Goal: Task Accomplishment & Management: Complete application form

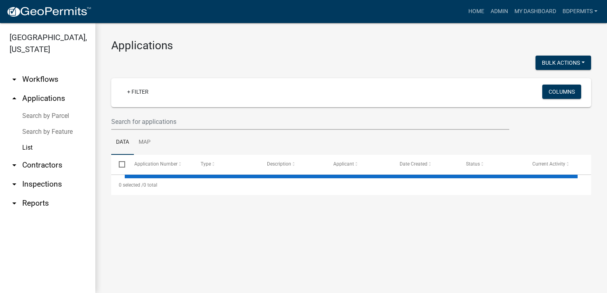
select select "3: 100"
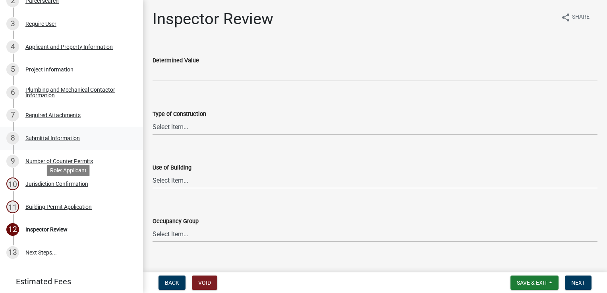
scroll to position [152, 0]
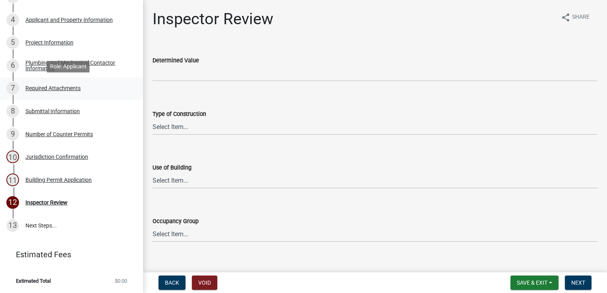
click at [50, 89] on div "Required Attachments" at bounding box center [52, 88] width 55 height 6
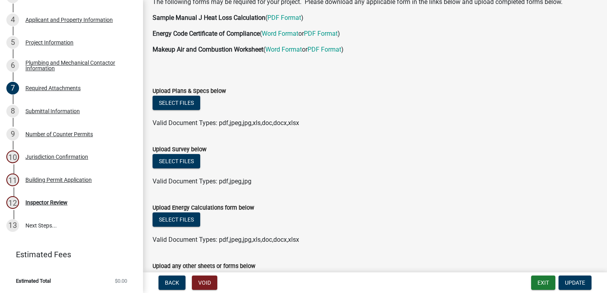
scroll to position [0, 0]
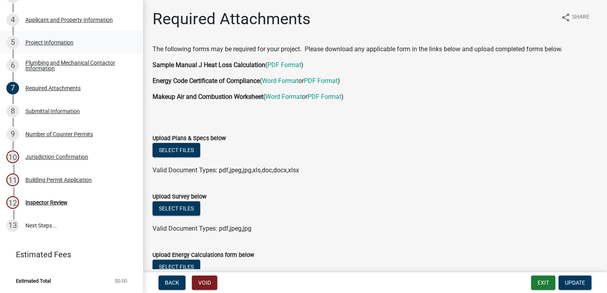
click at [60, 47] on div "5 Project Information" at bounding box center [68, 42] width 124 height 13
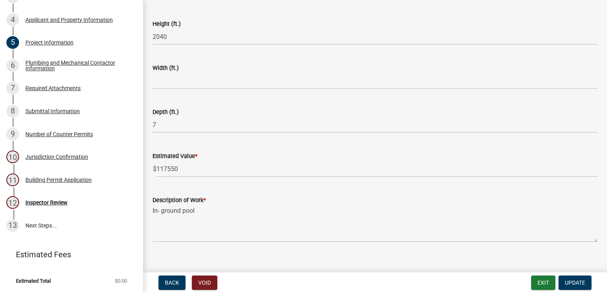
scroll to position [545, 0]
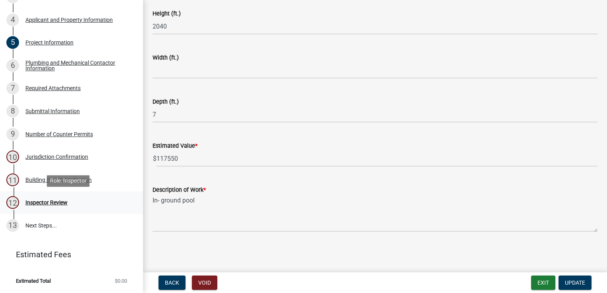
click at [57, 207] on div "12 Inspector Review" at bounding box center [68, 202] width 124 height 13
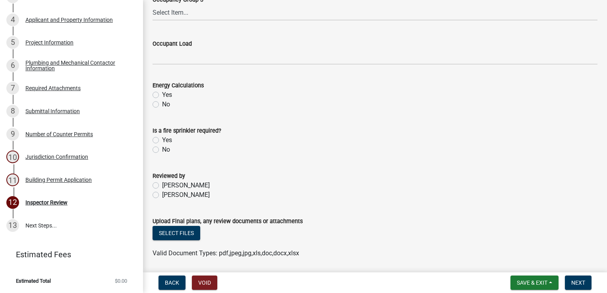
scroll to position [401, 0]
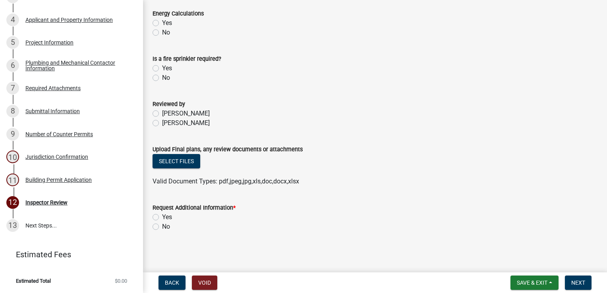
click at [162, 214] on label "Yes" at bounding box center [167, 218] width 10 height 10
click at [162, 214] on input "Yes" at bounding box center [164, 215] width 5 height 5
radio input "true"
click at [573, 280] on span "Next" at bounding box center [578, 283] width 14 height 6
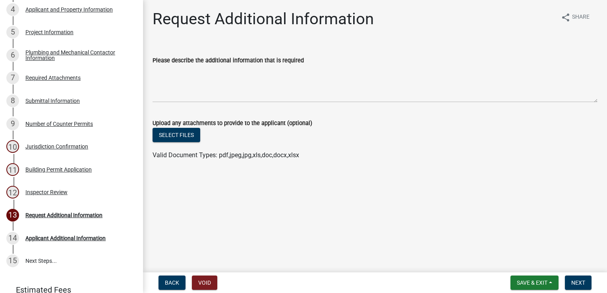
scroll to position [197, 0]
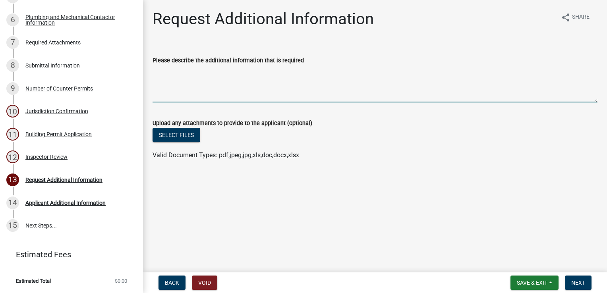
click at [176, 72] on textarea "Please describe the additional information that is required" at bounding box center [375, 83] width 445 height 37
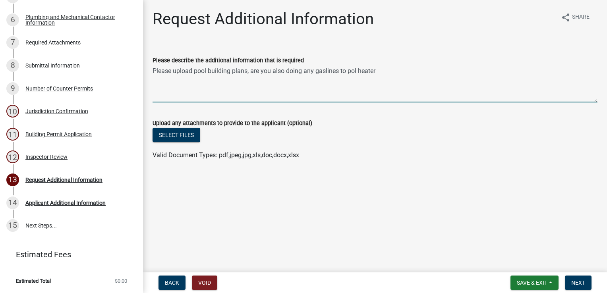
click at [354, 68] on textarea "Please upload pool building plans, are you also doing any gaslines to pol heater" at bounding box center [375, 83] width 445 height 37
type textarea "Please upload pool building plans, are you also doing any gaslines to pool heat…"
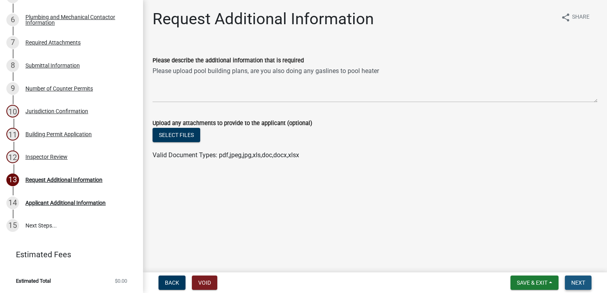
click at [571, 280] on span "Next" at bounding box center [578, 283] width 14 height 6
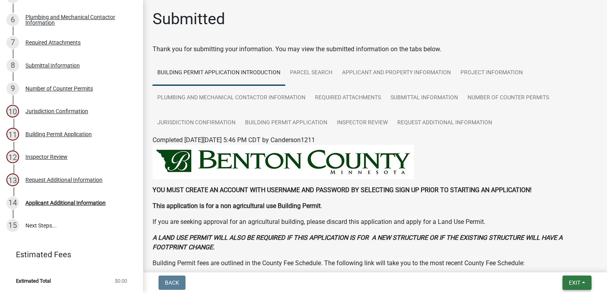
click at [576, 282] on span "Exit" at bounding box center [575, 283] width 12 height 6
click at [560, 263] on button "Save & Exit" at bounding box center [560, 262] width 64 height 19
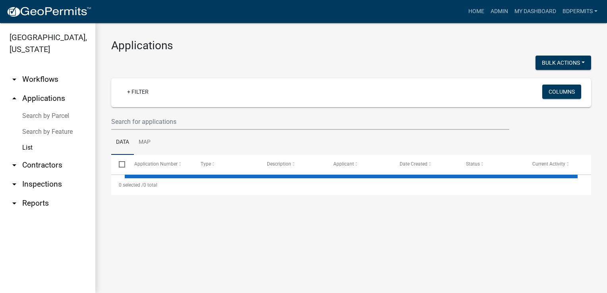
select select "3: 100"
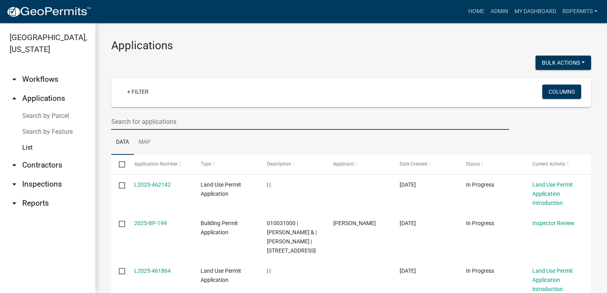
click at [133, 122] on input "text" at bounding box center [310, 122] width 398 height 16
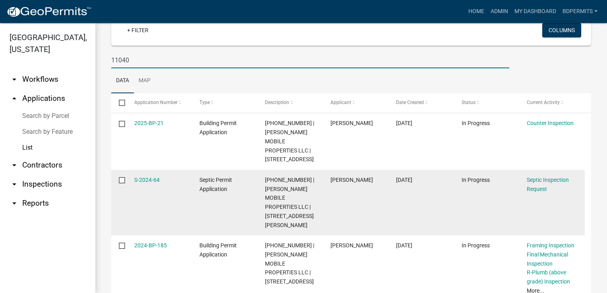
scroll to position [79, 0]
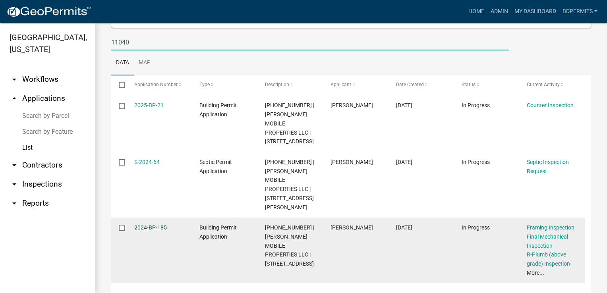
type input "11040"
click at [139, 228] on link "2024-BP-185" at bounding box center [150, 227] width 33 height 6
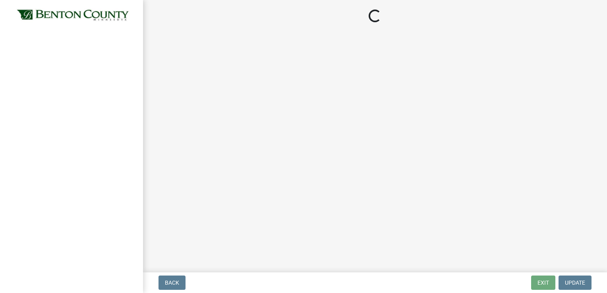
select select "17bfa135-5610-45df-8ce7-87530b7d86d4"
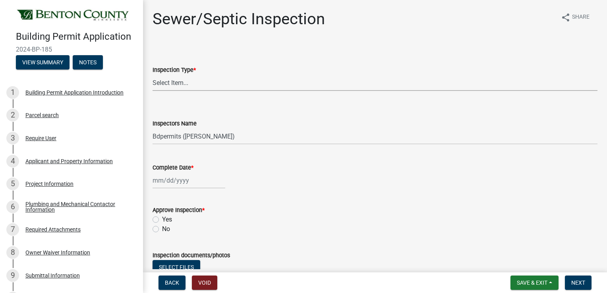
click at [199, 81] on select "Select Item... Sewer/Septic" at bounding box center [375, 83] width 445 height 16
click at [153, 75] on select "Select Item... Sewer/Septic" at bounding box center [375, 83] width 445 height 16
select select "9289ceeb-60d1-44fa-9434-2c03c90a6ca3"
click at [161, 178] on div at bounding box center [189, 180] width 73 height 16
select select "8"
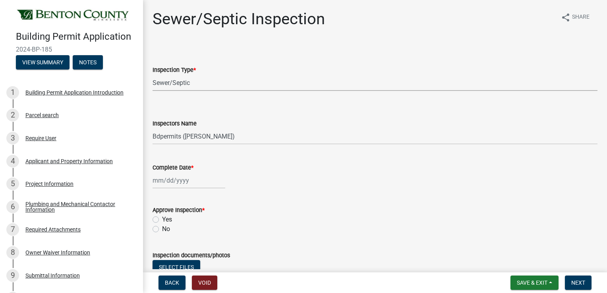
select select "2025"
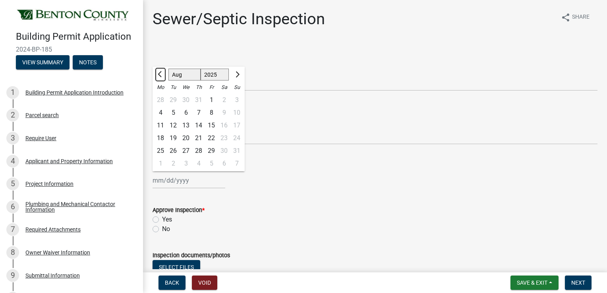
click at [159, 74] on span "Previous month" at bounding box center [161, 75] width 6 height 6
click at [158, 74] on span "Previous month" at bounding box center [161, 75] width 6 height 6
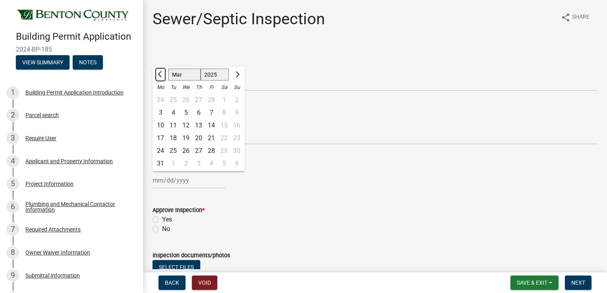
click at [158, 74] on span "Previous month" at bounding box center [161, 75] width 6 height 6
select select "12"
select select "2024"
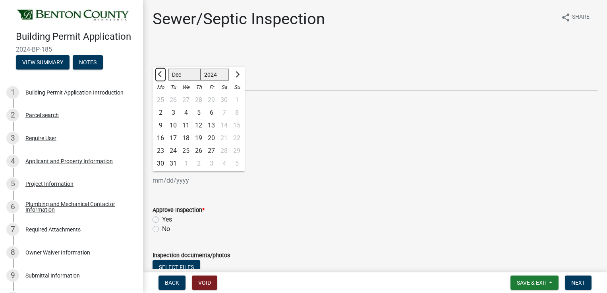
click at [158, 73] on button "Previous month" at bounding box center [161, 74] width 10 height 13
select select "10"
click at [172, 112] on div "8" at bounding box center [173, 112] width 13 height 13
type input "[DATE]"
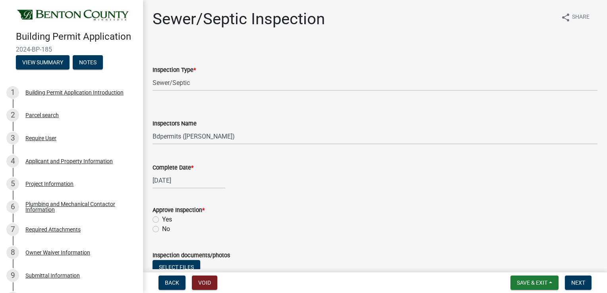
click at [162, 218] on label "Yes" at bounding box center [167, 220] width 10 height 10
click at [162, 218] on input "Yes" at bounding box center [164, 217] width 5 height 5
radio input "true"
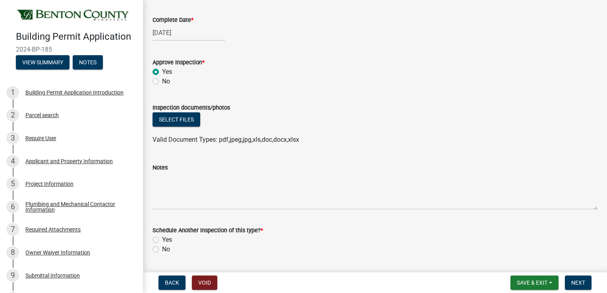
scroll to position [170, 0]
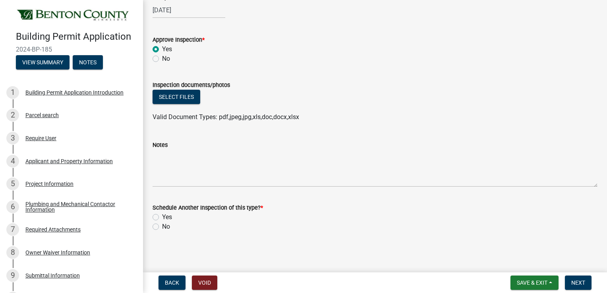
click at [162, 226] on label "No" at bounding box center [166, 227] width 8 height 10
click at [162, 226] on input "No" at bounding box center [164, 224] width 5 height 5
radio input "true"
click at [579, 286] on button "Next" at bounding box center [578, 283] width 27 height 14
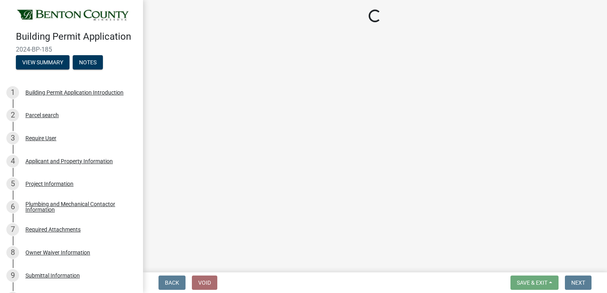
select select "17bfa135-5610-45df-8ce7-87530b7d86d4"
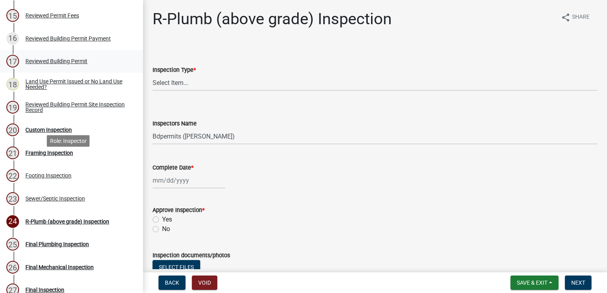
scroll to position [437, 0]
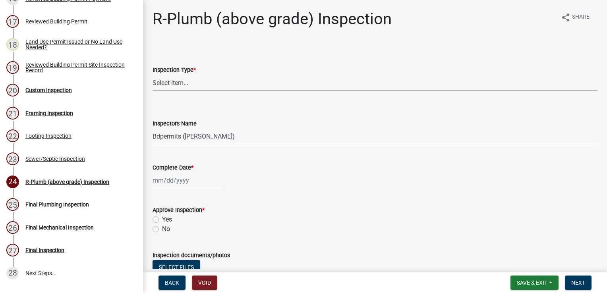
click at [172, 84] on select "Select Item... R-Plumb (above grade)" at bounding box center [375, 83] width 445 height 16
click at [153, 75] on select "Select Item... R-Plumb (above grade)" at bounding box center [375, 83] width 445 height 16
select select "32a632b4-f4b9-4cd3-a029-a33013157831"
click at [161, 184] on div at bounding box center [189, 180] width 73 height 16
select select "8"
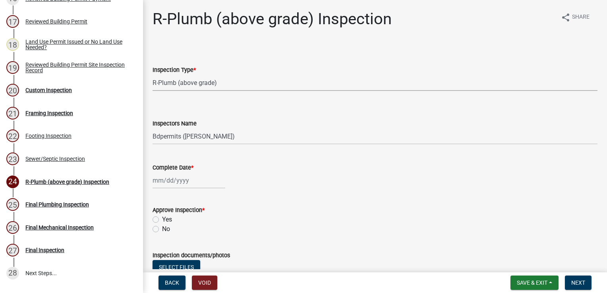
select select "2025"
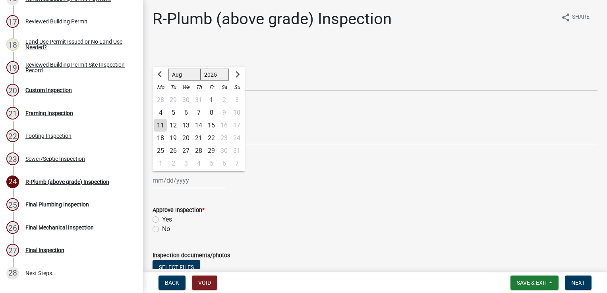
click at [161, 124] on div "11" at bounding box center [160, 125] width 13 height 13
type input "[DATE]"
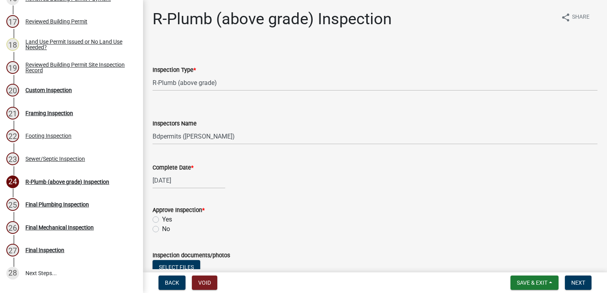
click at [162, 220] on label "Yes" at bounding box center [167, 220] width 10 height 10
click at [162, 220] on input "Yes" at bounding box center [164, 217] width 5 height 5
radio input "true"
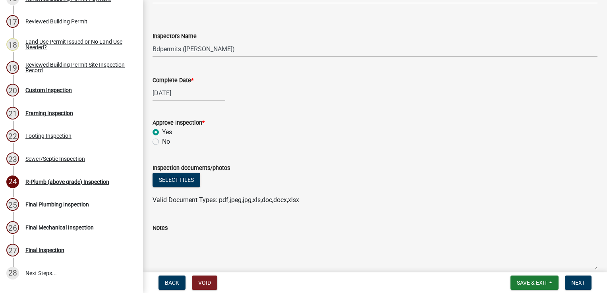
scroll to position [170, 0]
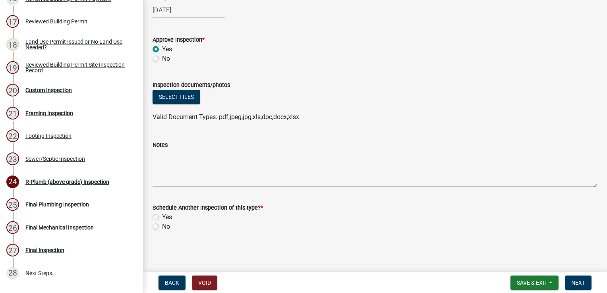
click at [162, 229] on label "No" at bounding box center [166, 227] width 8 height 10
click at [162, 227] on input "No" at bounding box center [164, 224] width 5 height 5
radio input "true"
click at [587, 284] on button "Next" at bounding box center [578, 283] width 27 height 14
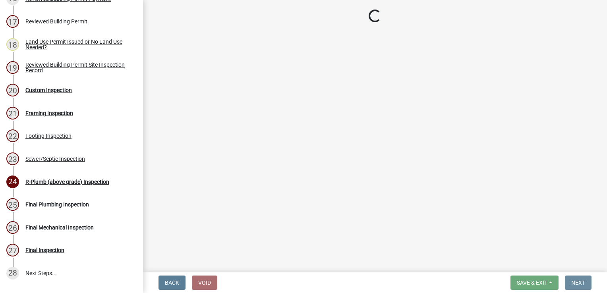
scroll to position [0, 0]
select select "17bfa135-5610-45df-8ce7-87530b7d86d4"
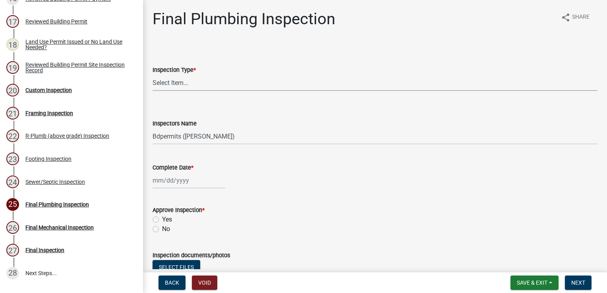
click at [191, 85] on select "Select Item... Final Plumbing" at bounding box center [375, 83] width 445 height 16
click at [153, 75] on select "Select Item... Final Plumbing" at bounding box center [375, 83] width 445 height 16
select select "93172536-9a4b-419c-8aad-0e6d83c47e95"
click at [170, 177] on div at bounding box center [189, 180] width 73 height 16
select select "8"
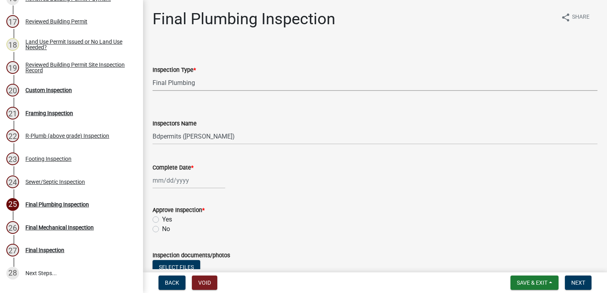
select select "2025"
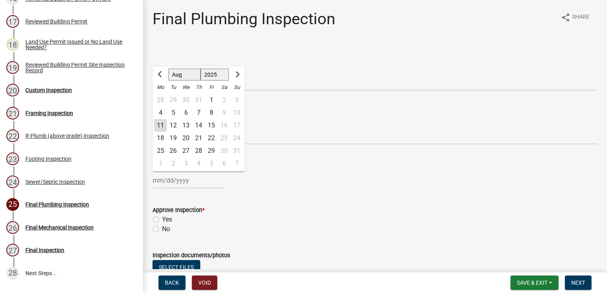
click at [160, 128] on div "11" at bounding box center [160, 125] width 13 height 13
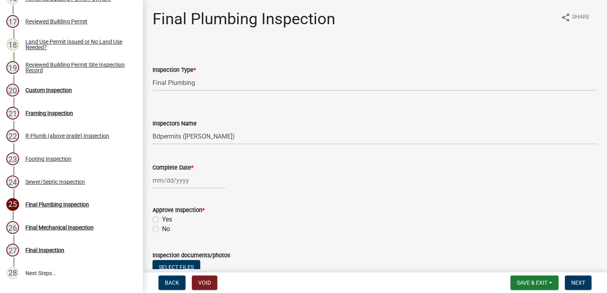
type input "[DATE]"
click at [162, 220] on label "Yes" at bounding box center [167, 220] width 10 height 10
click at [162, 220] on input "Yes" at bounding box center [164, 217] width 5 height 5
radio input "true"
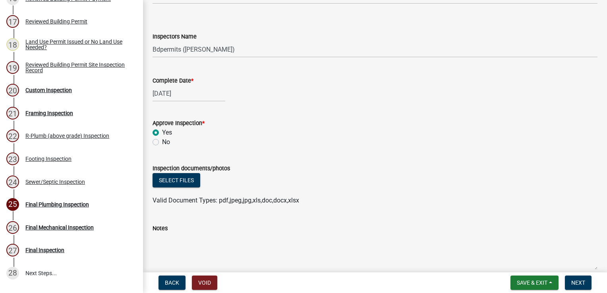
scroll to position [170, 0]
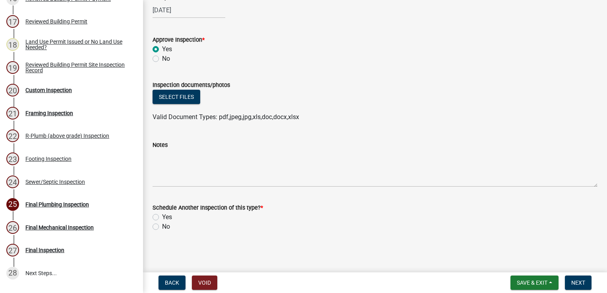
click at [162, 226] on label "No" at bounding box center [166, 227] width 8 height 10
click at [162, 226] on input "No" at bounding box center [164, 224] width 5 height 5
radio input "true"
click at [575, 284] on span "Next" at bounding box center [578, 283] width 14 height 6
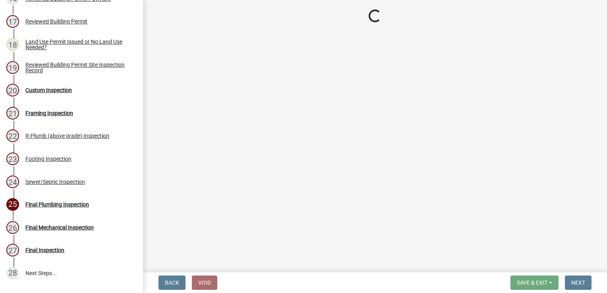
select select "17bfa135-5610-45df-8ce7-87530b7d86d4"
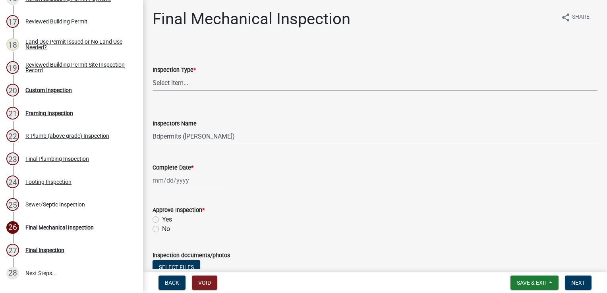
click at [169, 81] on select "Select Item... Final Mechanical" at bounding box center [375, 83] width 445 height 16
click at [153, 75] on select "Select Item... Final Mechanical" at bounding box center [375, 83] width 445 height 16
select select "f3cbac62-750a-476f-9552-2d9049835bc8"
click at [167, 181] on div at bounding box center [189, 180] width 73 height 16
select select "8"
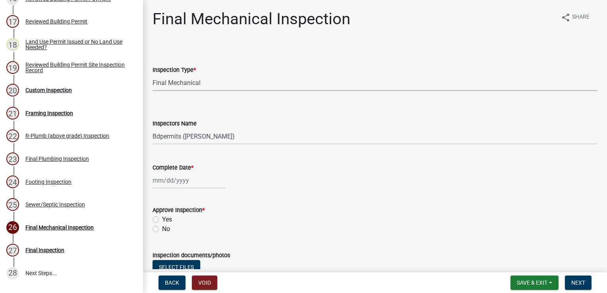
select select "2025"
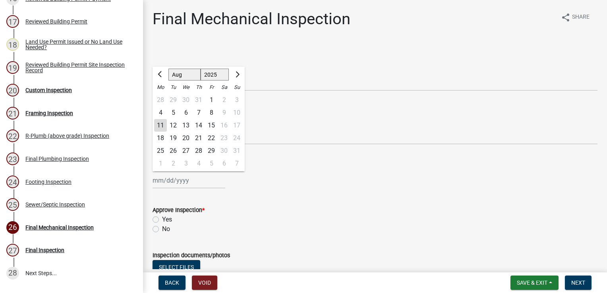
click at [213, 110] on div "8" at bounding box center [211, 112] width 13 height 13
type input "[DATE]"
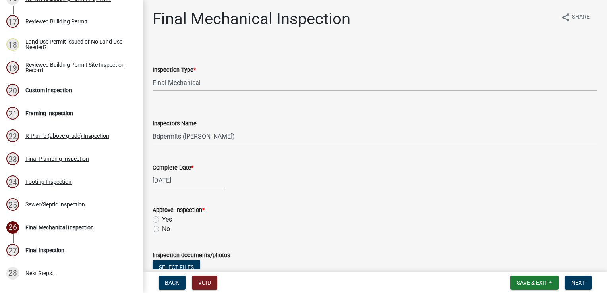
drag, startPoint x: 156, startPoint y: 219, endPoint x: 183, endPoint y: 219, distance: 27.4
click at [162, 219] on label "Yes" at bounding box center [167, 220] width 10 height 10
click at [162, 219] on input "Yes" at bounding box center [164, 217] width 5 height 5
radio input "true"
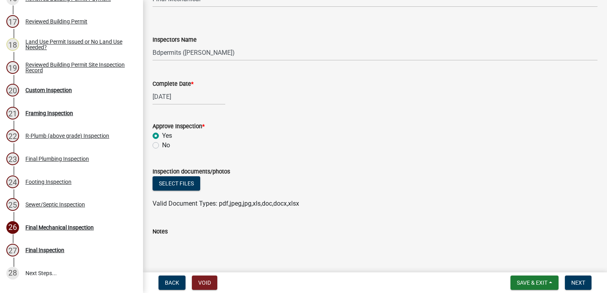
scroll to position [170, 0]
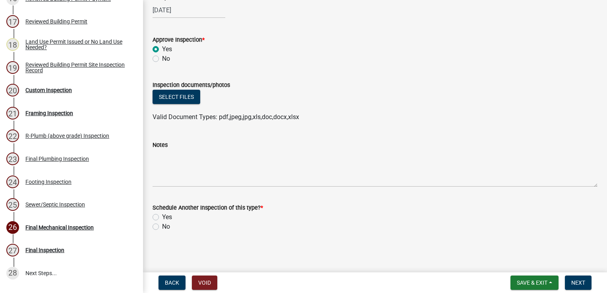
click at [162, 226] on label "No" at bounding box center [166, 227] width 8 height 10
click at [162, 226] on input "No" at bounding box center [164, 224] width 5 height 5
radio input "true"
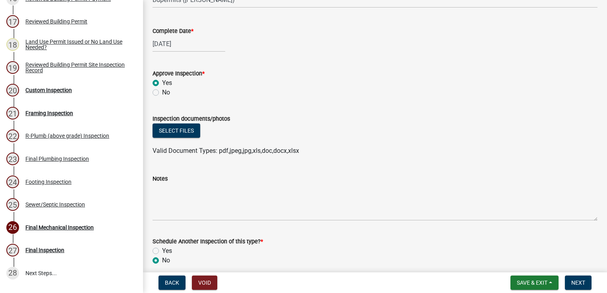
scroll to position [91, 0]
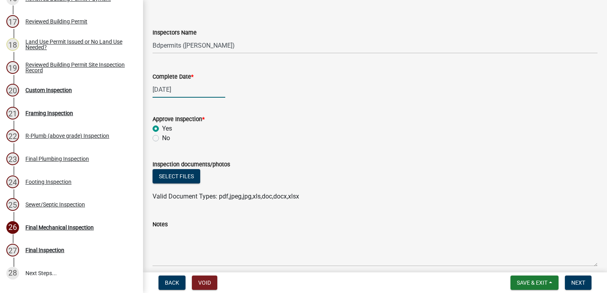
click at [166, 91] on div "[DATE]" at bounding box center [189, 89] width 73 height 16
select select "8"
select select "2025"
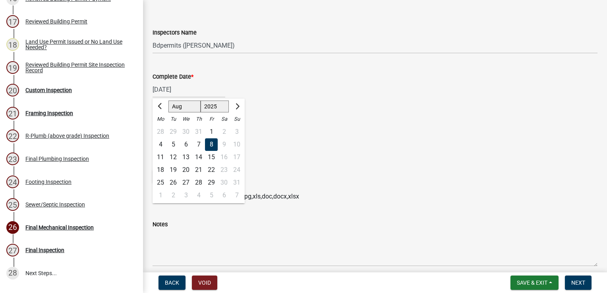
click at [199, 141] on div "7" at bounding box center [198, 144] width 13 height 13
type input "[DATE]"
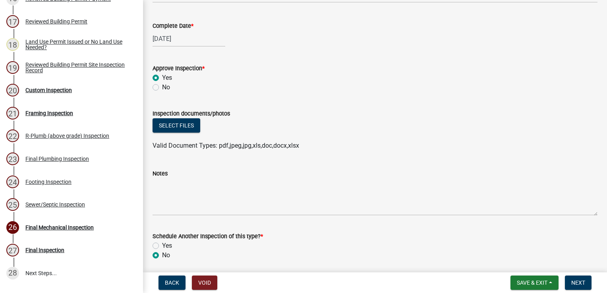
scroll to position [170, 0]
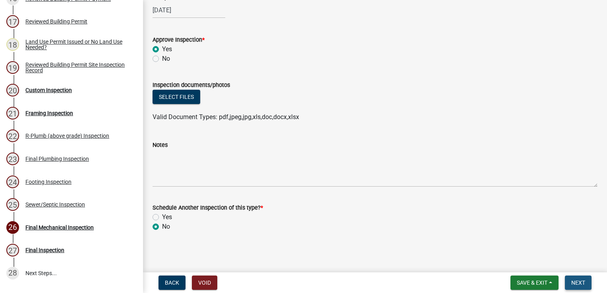
click at [578, 282] on span "Next" at bounding box center [578, 283] width 14 height 6
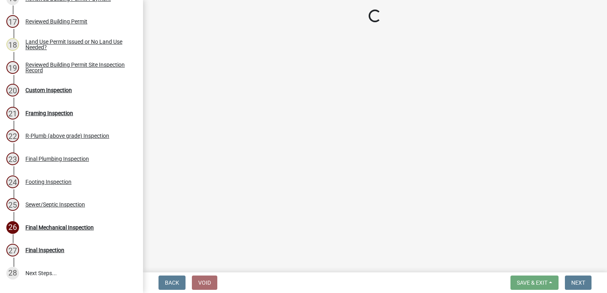
select select "17bfa135-5610-45df-8ce7-87530b7d86d4"
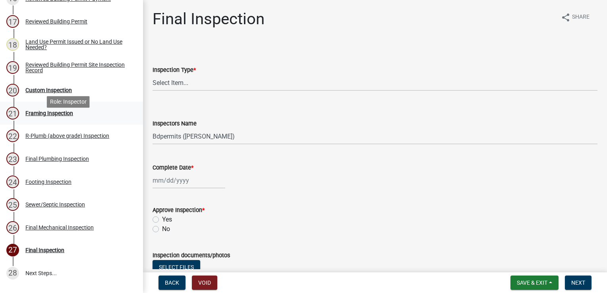
click at [35, 120] on div "21 Framing Inspection" at bounding box center [68, 113] width 124 height 13
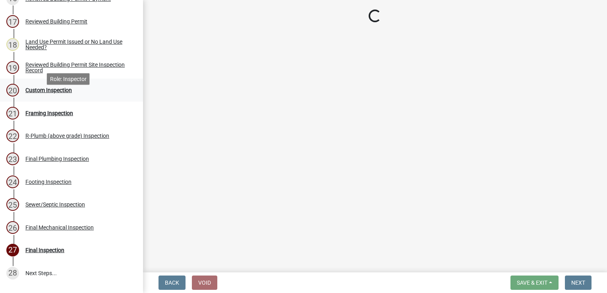
select select "17bfa135-5610-45df-8ce7-87530b7d86d4"
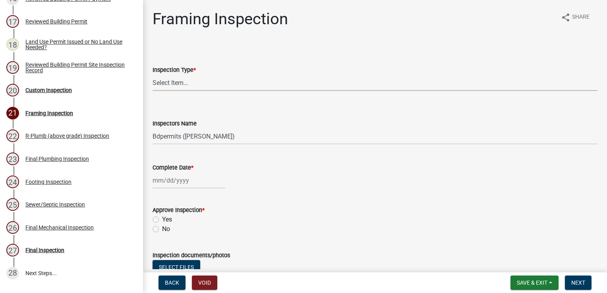
click at [178, 87] on select "Select Item... Framing" at bounding box center [375, 83] width 445 height 16
click at [153, 75] on select "Select Item... Framing" at bounding box center [375, 83] width 445 height 16
select select "d3b055ed-aefe-4385-bbe8-529f3edb9688"
click at [171, 182] on div at bounding box center [189, 180] width 73 height 16
select select "8"
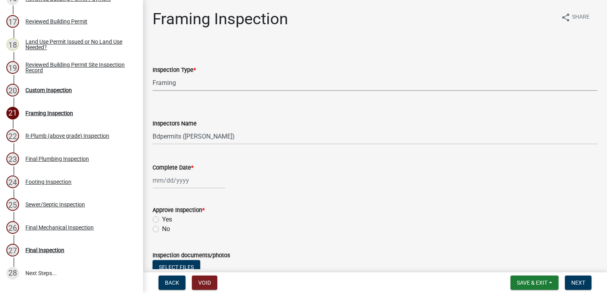
select select "2025"
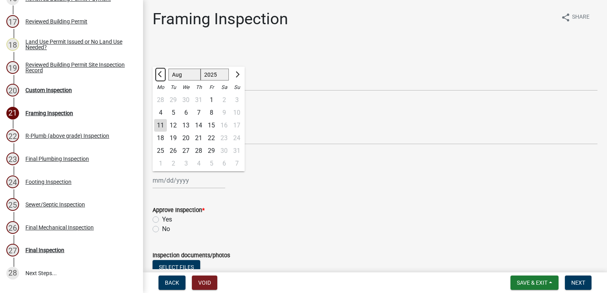
click at [160, 72] on button "Previous month" at bounding box center [161, 74] width 10 height 13
click at [159, 72] on button "Previous month" at bounding box center [161, 74] width 10 height 13
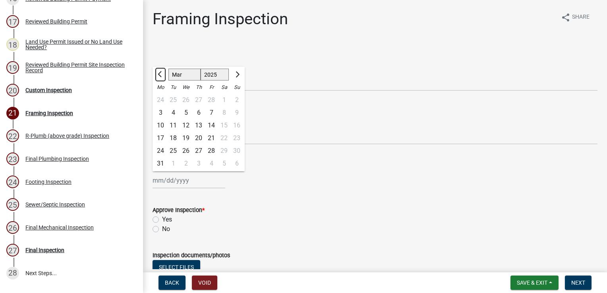
click at [159, 72] on button "Previous month" at bounding box center [161, 74] width 10 height 13
click at [237, 74] on span "Next month" at bounding box center [237, 75] width 6 height 6
select select "2"
click at [171, 151] on div "25" at bounding box center [173, 151] width 13 height 13
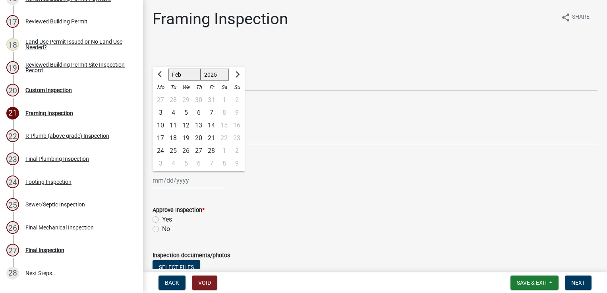
type input "[DATE]"
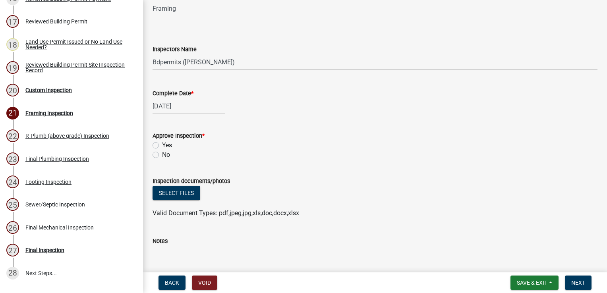
scroll to position [79, 0]
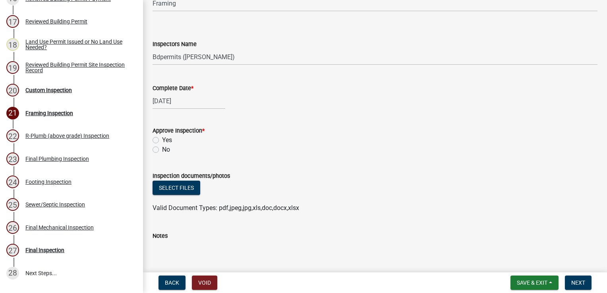
click at [162, 141] on label "Yes" at bounding box center [167, 140] width 10 height 10
click at [162, 141] on input "Yes" at bounding box center [164, 137] width 5 height 5
radio input "true"
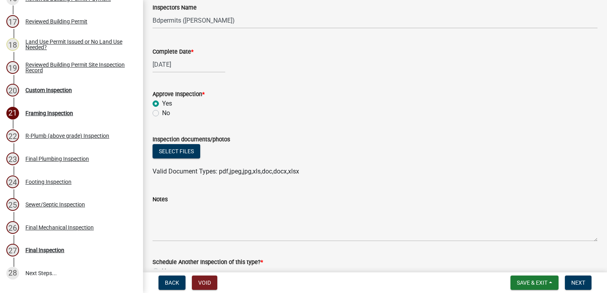
scroll to position [170, 0]
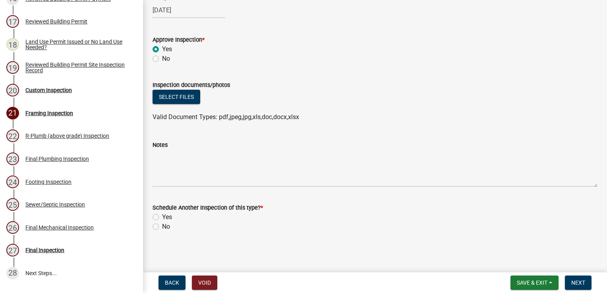
click at [162, 225] on label "No" at bounding box center [166, 227] width 8 height 10
click at [162, 225] on input "No" at bounding box center [164, 224] width 5 height 5
radio input "true"
click at [582, 280] on span "Next" at bounding box center [578, 283] width 14 height 6
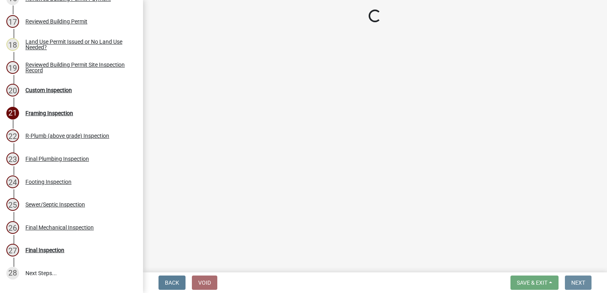
scroll to position [0, 0]
select select "17bfa135-5610-45df-8ce7-87530b7d86d4"
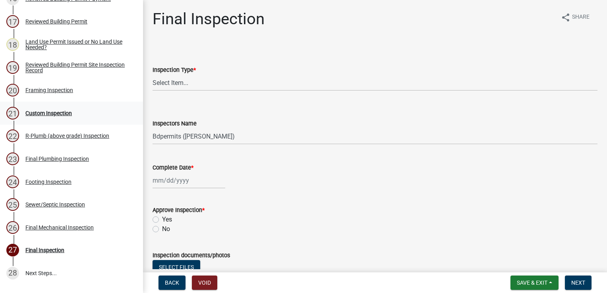
click at [67, 120] on div "21 Custom Inspection" at bounding box center [68, 113] width 124 height 13
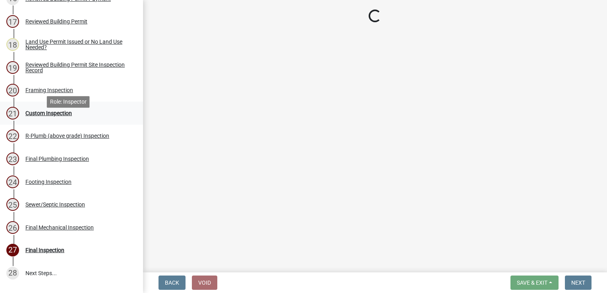
select select "17bfa135-5610-45df-8ce7-87530b7d86d4"
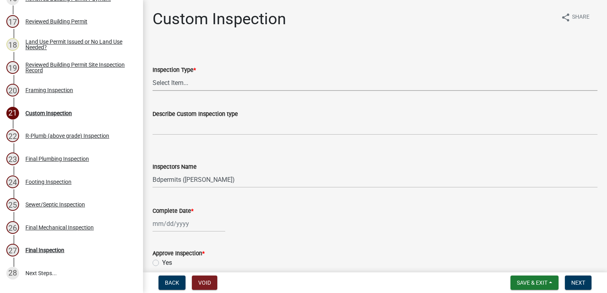
click at [170, 86] on select "Select Item... Custom Inspection" at bounding box center [375, 83] width 445 height 16
click at [153, 75] on select "Select Item... Custom Inspection" at bounding box center [375, 83] width 445 height 16
select select "44da4016-9f78-431a-86a2-8f548307254c"
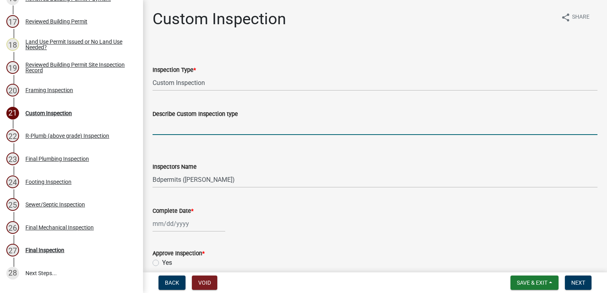
click at [180, 128] on input "Describe Custom Inspection type" at bounding box center [375, 127] width 445 height 16
type input "31 point inspection"
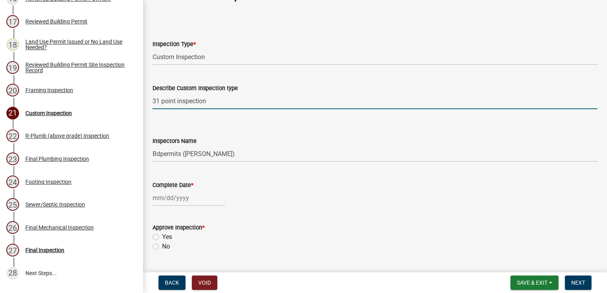
scroll to position [40, 0]
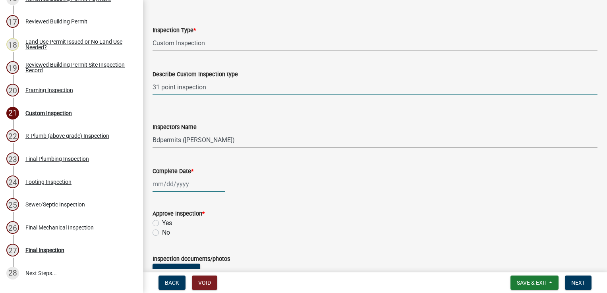
click at [175, 185] on div at bounding box center [189, 184] width 73 height 16
select select "8"
select select "2025"
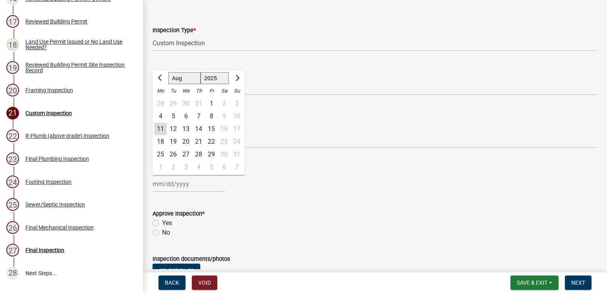
click at [158, 131] on div "11" at bounding box center [160, 129] width 13 height 13
type input "[DATE]"
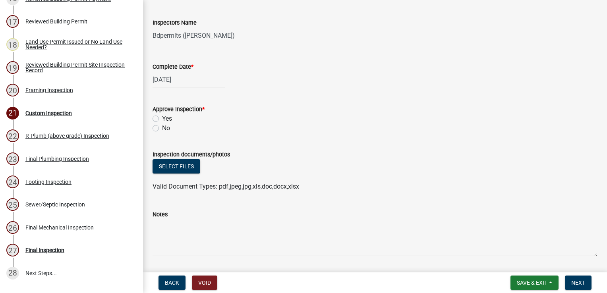
scroll to position [214, 0]
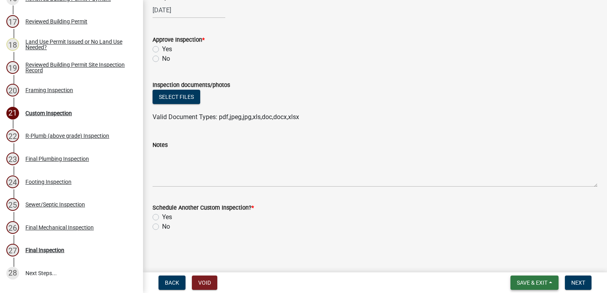
click at [543, 285] on span "Save & Exit" at bounding box center [532, 283] width 31 height 6
click at [522, 263] on button "Save & Exit" at bounding box center [527, 262] width 64 height 19
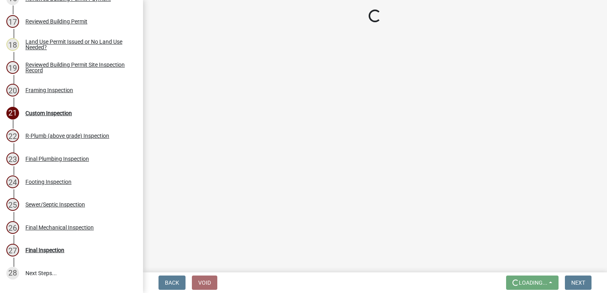
scroll to position [0, 0]
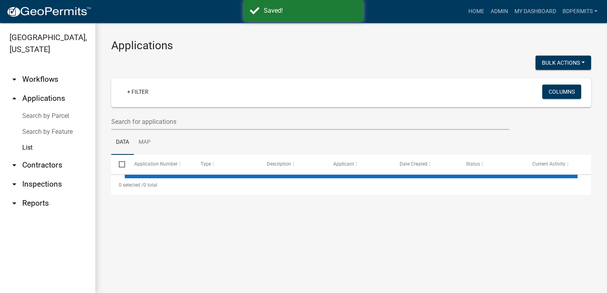
select select "3: 100"
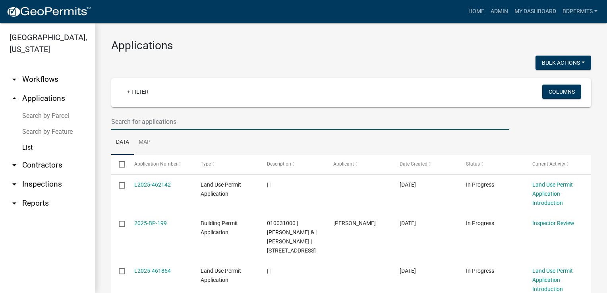
click at [180, 121] on input "text" at bounding box center [310, 122] width 398 height 16
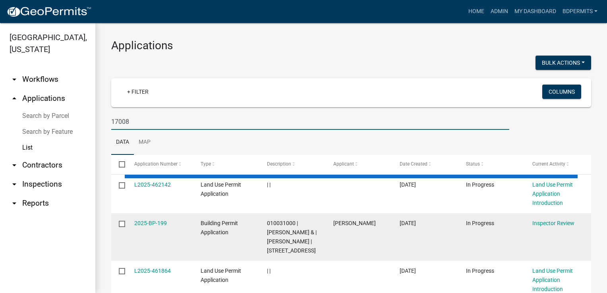
type input "17008"
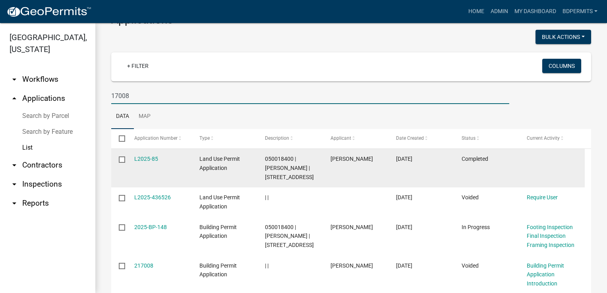
scroll to position [40, 0]
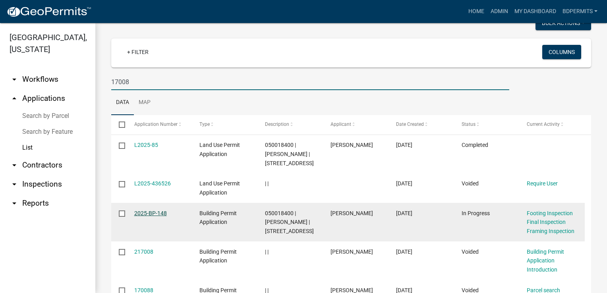
click at [145, 213] on link "2025-BP-148" at bounding box center [150, 213] width 33 height 6
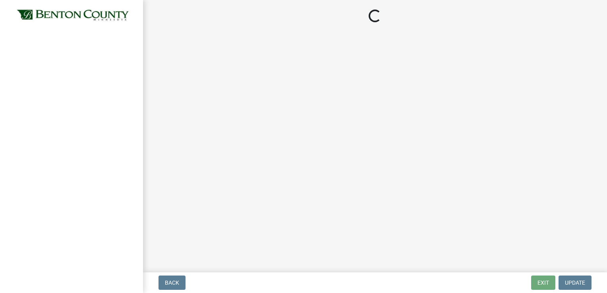
select select "17bfa135-5610-45df-8ce7-87530b7d86d4"
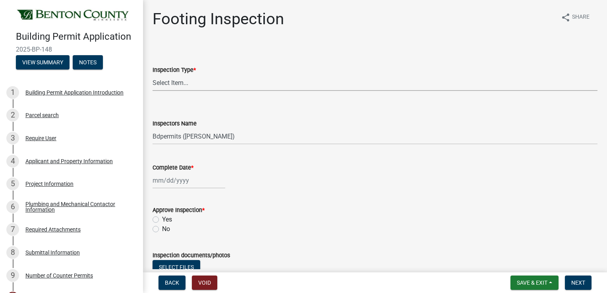
click at [175, 84] on select "Select Item... Footing" at bounding box center [375, 83] width 445 height 16
click at [153, 75] on select "Select Item... Footing" at bounding box center [375, 83] width 445 height 16
select select "3052537c-189b-4b40-976c-9c9ef3889b1a"
click at [168, 182] on div at bounding box center [189, 180] width 73 height 16
select select "8"
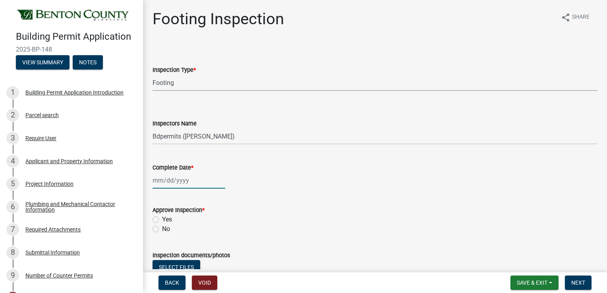
select select "2025"
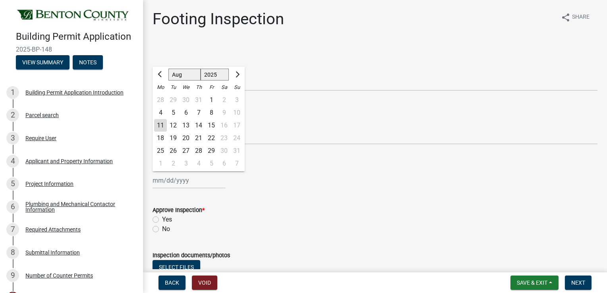
click at [162, 126] on div "11" at bounding box center [160, 125] width 13 height 13
type input "[DATE]"
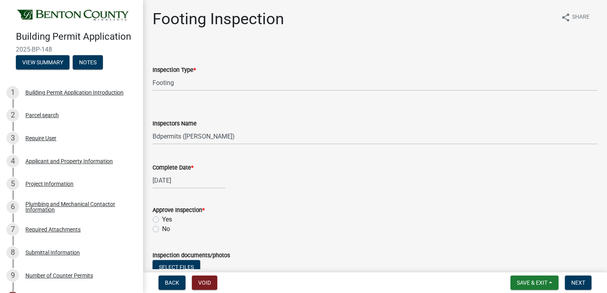
click at [162, 219] on label "Yes" at bounding box center [167, 220] width 10 height 10
click at [162, 219] on input "Yes" at bounding box center [164, 217] width 5 height 5
radio input "true"
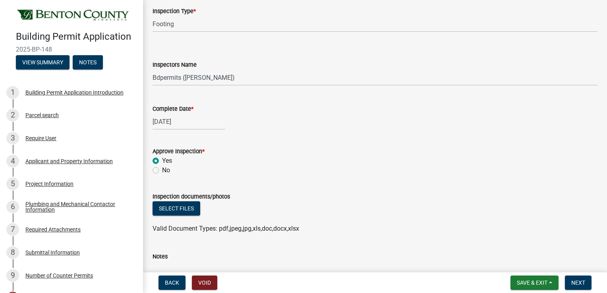
scroll to position [170, 0]
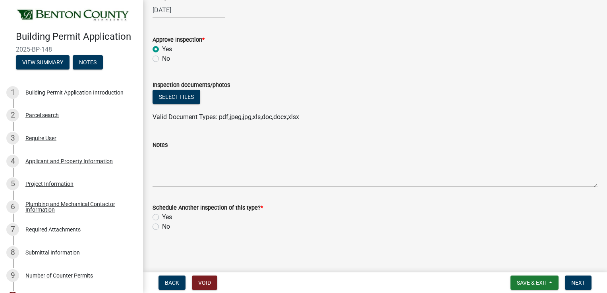
click at [162, 226] on label "No" at bounding box center [166, 227] width 8 height 10
click at [162, 226] on input "No" at bounding box center [164, 224] width 5 height 5
radio input "true"
click at [585, 282] on span "Next" at bounding box center [578, 283] width 14 height 6
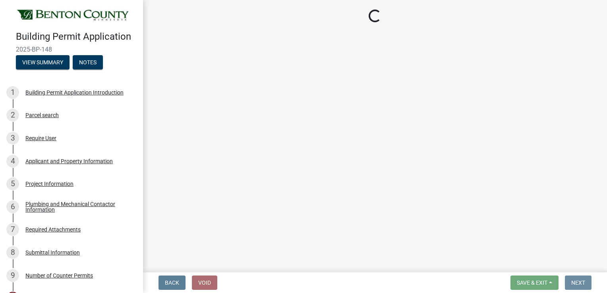
scroll to position [0, 0]
select select "17bfa135-5610-45df-8ce7-87530b7d86d4"
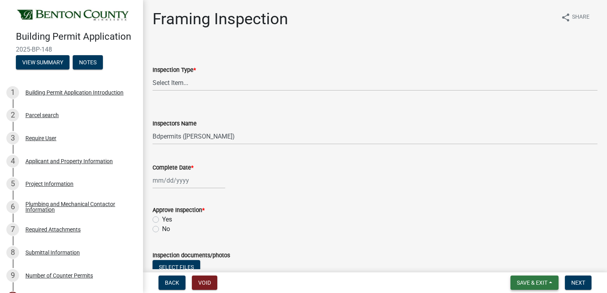
click at [542, 285] on span "Save & Exit" at bounding box center [532, 283] width 31 height 6
click at [534, 261] on button "Save & Exit" at bounding box center [527, 262] width 64 height 19
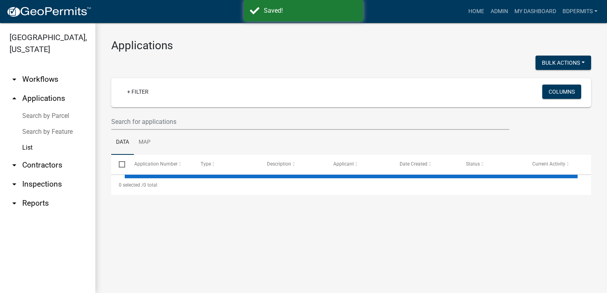
select select "3: 100"
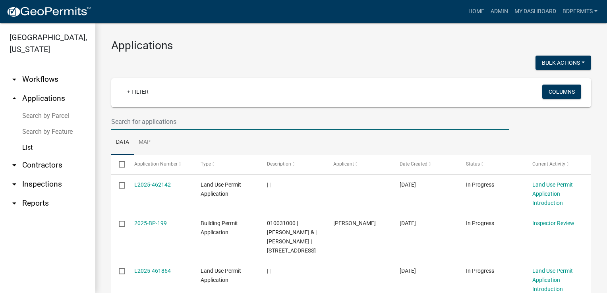
click at [214, 126] on input "text" at bounding box center [310, 122] width 398 height 16
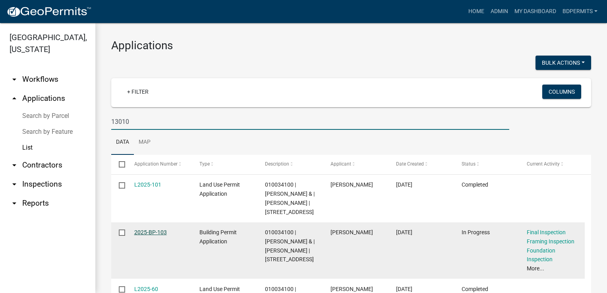
type input "13010"
click at [160, 234] on link "2025-BP-103" at bounding box center [150, 232] width 33 height 6
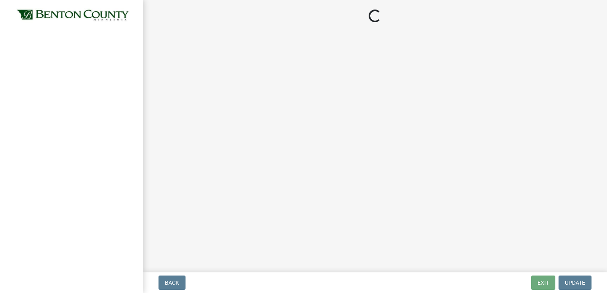
select select "17bfa135-5610-45df-8ce7-87530b7d86d4"
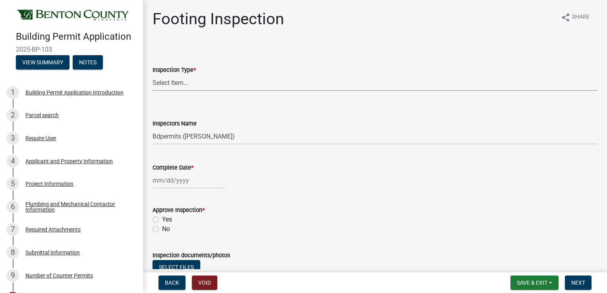
click at [205, 81] on select "Select Item... Footing" at bounding box center [375, 83] width 445 height 16
click at [153, 75] on select "Select Item... Footing" at bounding box center [375, 83] width 445 height 16
select select "3052537c-189b-4b40-976c-9c9ef3889b1a"
click at [173, 180] on div at bounding box center [189, 180] width 73 height 16
select select "8"
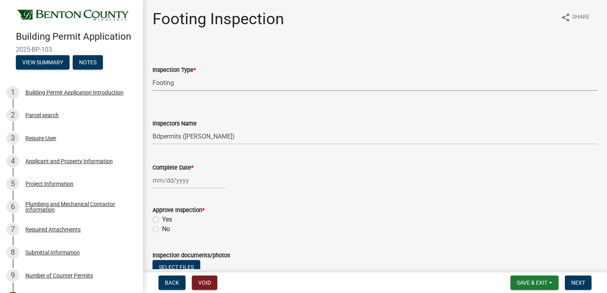
select select "2025"
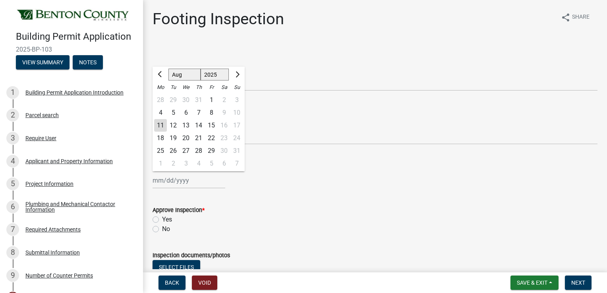
click at [162, 128] on div "11" at bounding box center [160, 125] width 13 height 13
type input "[DATE]"
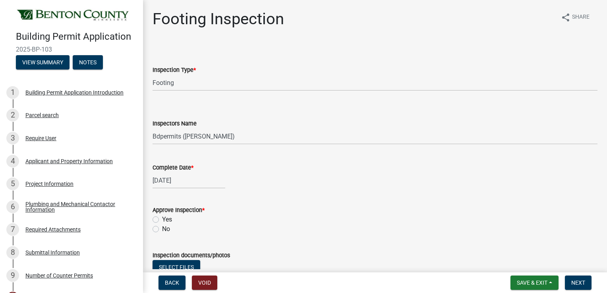
click at [162, 217] on label "Yes" at bounding box center [167, 220] width 10 height 10
click at [162, 217] on input "Yes" at bounding box center [164, 217] width 5 height 5
radio input "true"
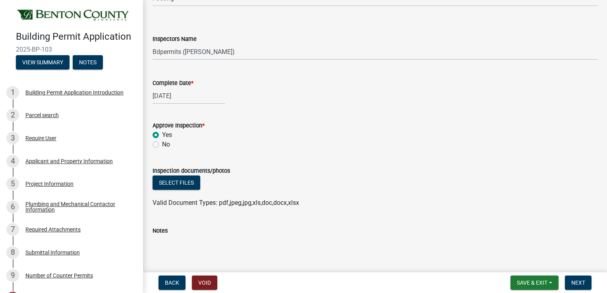
scroll to position [170, 0]
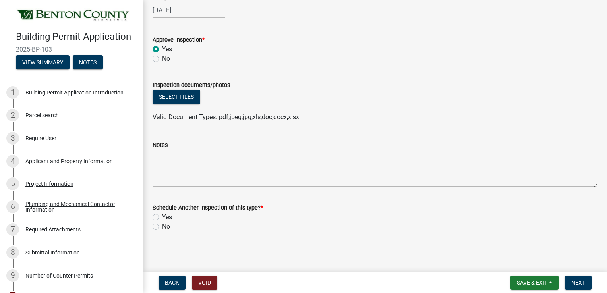
click at [162, 225] on label "No" at bounding box center [166, 227] width 8 height 10
click at [162, 225] on input "No" at bounding box center [164, 224] width 5 height 5
radio input "true"
click at [579, 282] on span "Next" at bounding box center [578, 283] width 14 height 6
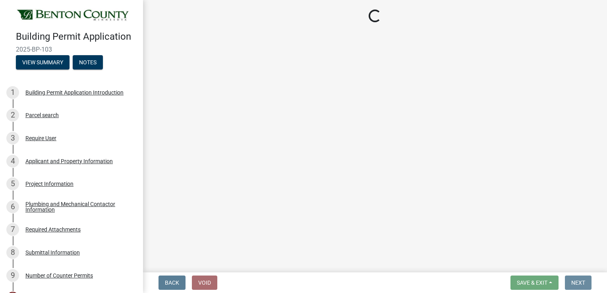
scroll to position [0, 0]
select select "17bfa135-5610-45df-8ce7-87530b7d86d4"
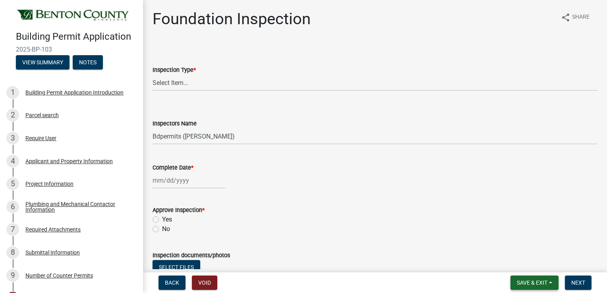
click at [542, 283] on span "Save & Exit" at bounding box center [532, 283] width 31 height 6
drag, startPoint x: 530, startPoint y: 263, endPoint x: 526, endPoint y: 250, distance: 13.7
click at [530, 262] on button "Save & Exit" at bounding box center [527, 262] width 64 height 19
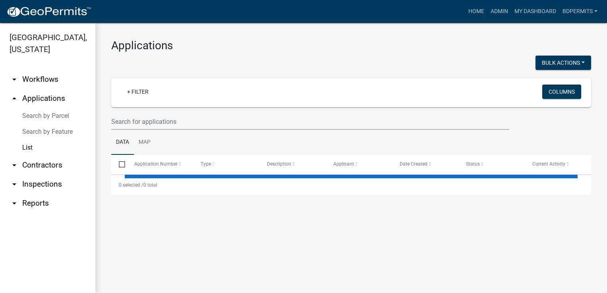
select select "3: 100"
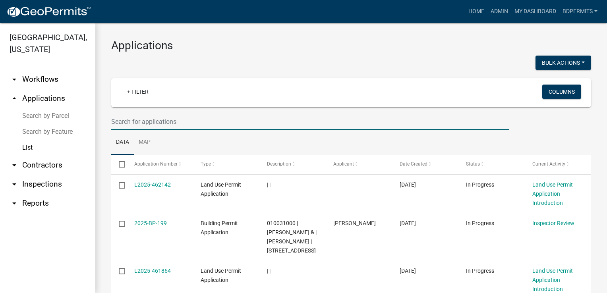
click at [130, 119] on input "text" at bounding box center [310, 122] width 398 height 16
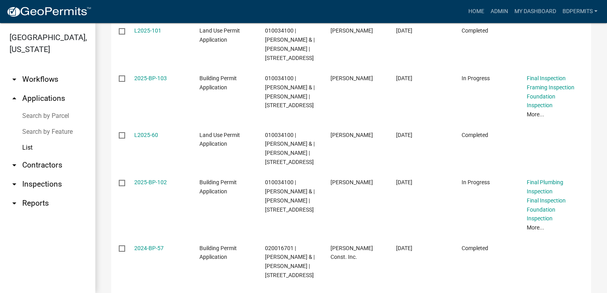
scroll to position [159, 0]
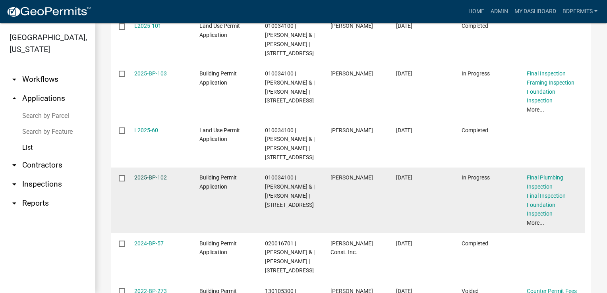
type input "13010"
click at [158, 179] on link "2025-BP-102" at bounding box center [150, 177] width 33 height 6
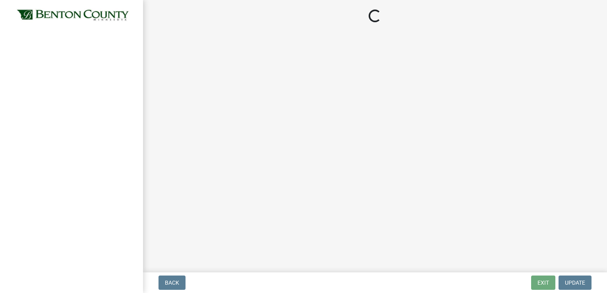
select select "17bfa135-5610-45df-8ce7-87530b7d86d4"
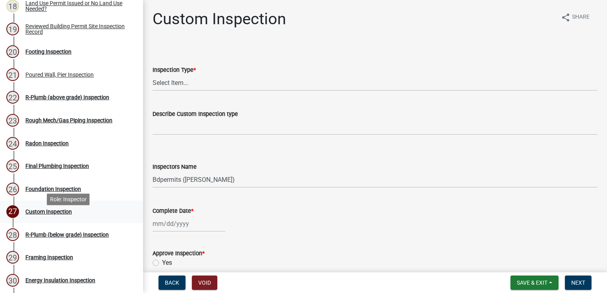
scroll to position [477, 0]
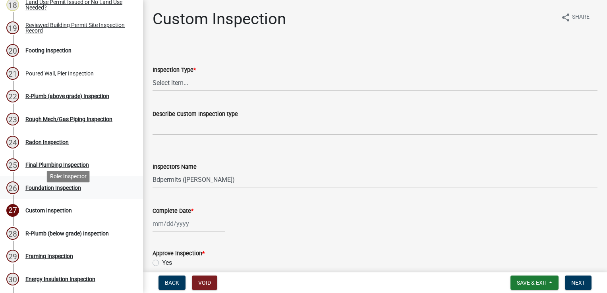
click at [63, 191] on div "Foundation Inspection" at bounding box center [53, 188] width 56 height 6
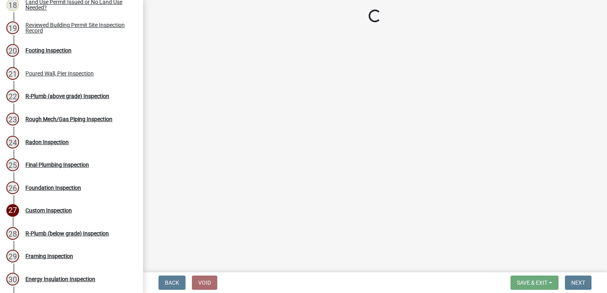
select select "17bfa135-5610-45df-8ce7-87530b7d86d4"
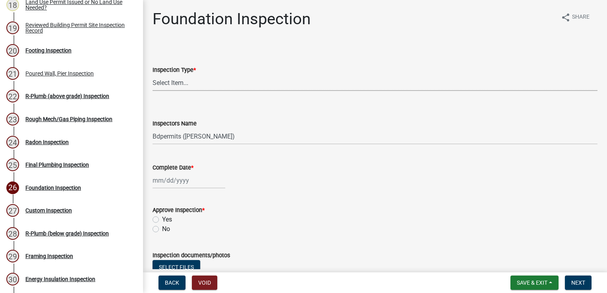
click at [209, 79] on select "Select Item... Foundation" at bounding box center [375, 83] width 445 height 16
click at [153, 75] on select "Select Item... Foundation" at bounding box center [375, 83] width 445 height 16
select select "7d7a7fd7-ba04-4d89-8171-a000d65a9209"
click at [175, 181] on div at bounding box center [189, 180] width 73 height 16
select select "8"
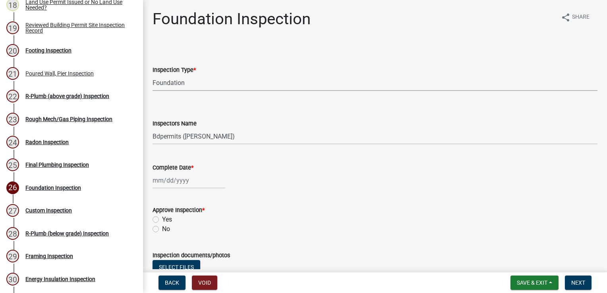
select select "2025"
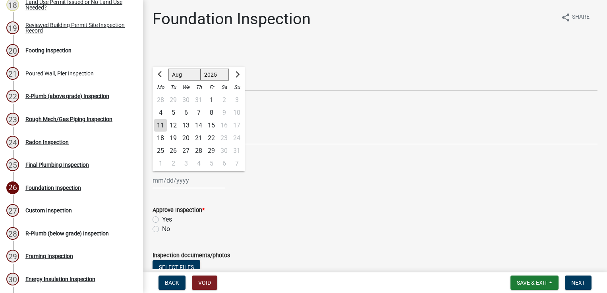
click at [161, 126] on div "11" at bounding box center [160, 125] width 13 height 13
type input "[DATE]"
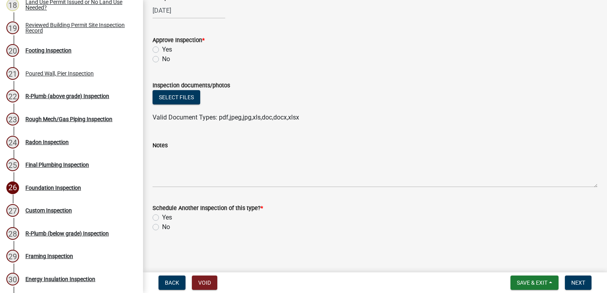
scroll to position [170, 0]
drag, startPoint x: 156, startPoint y: 49, endPoint x: 165, endPoint y: 87, distance: 38.8
click at [162, 49] on label "Yes" at bounding box center [167, 49] width 10 height 10
click at [162, 49] on input "Yes" at bounding box center [164, 46] width 5 height 5
radio input "true"
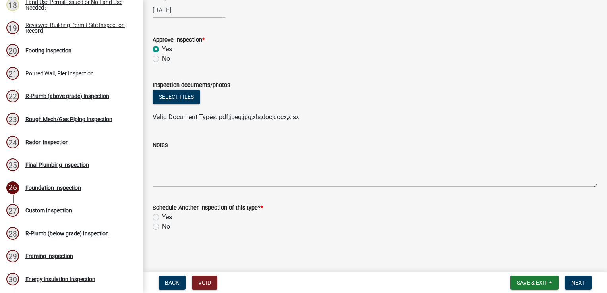
click at [162, 226] on label "No" at bounding box center [166, 227] width 8 height 10
click at [162, 226] on input "No" at bounding box center [164, 224] width 5 height 5
radio input "true"
click at [583, 282] on span "Next" at bounding box center [578, 283] width 14 height 6
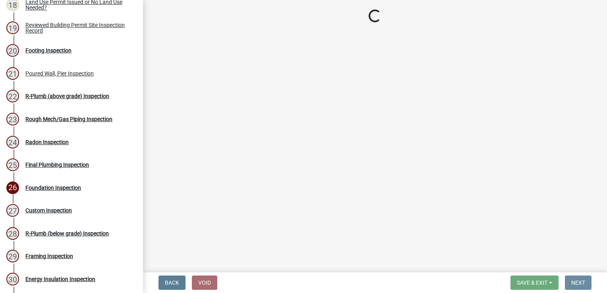
scroll to position [0, 0]
select select "17bfa135-5610-45df-8ce7-87530b7d86d4"
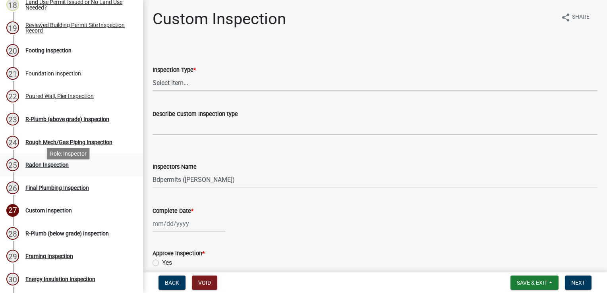
click at [55, 168] on div "Radon Inspection" at bounding box center [46, 165] width 43 height 6
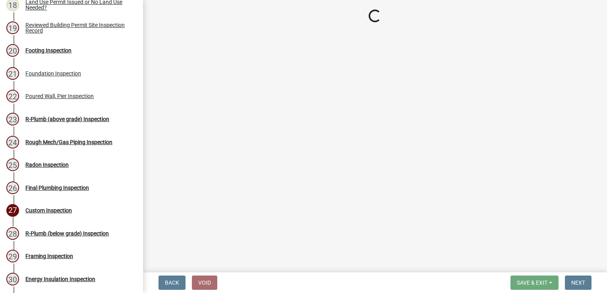
select select "17bfa135-5610-45df-8ce7-87530b7d86d4"
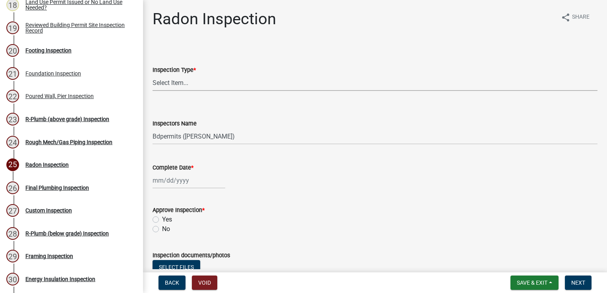
click at [181, 85] on select "Select Item... [GEOGRAPHIC_DATA]" at bounding box center [375, 83] width 445 height 16
click at [153, 75] on select "Select Item... [GEOGRAPHIC_DATA]" at bounding box center [375, 83] width 445 height 16
select select "932370bc-8fc3-4296-8e46-a7856f67183f"
click at [174, 183] on div at bounding box center [189, 180] width 73 height 16
select select "8"
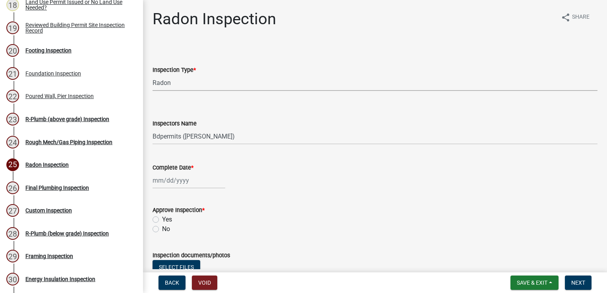
select select "2025"
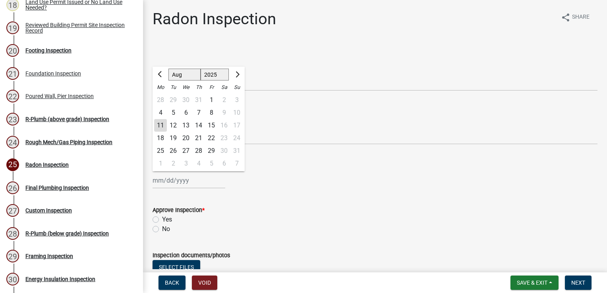
click at [160, 121] on div "11" at bounding box center [160, 125] width 13 height 13
type input "[DATE]"
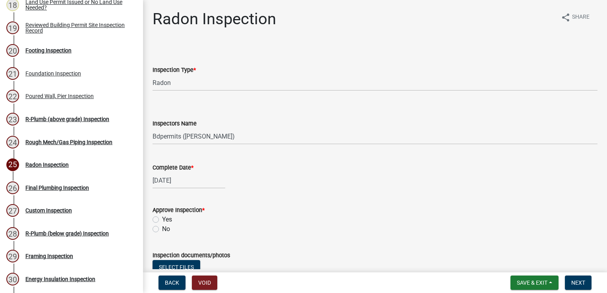
click at [162, 219] on label "Yes" at bounding box center [167, 220] width 10 height 10
click at [162, 219] on input "Yes" at bounding box center [164, 217] width 5 height 5
radio input "true"
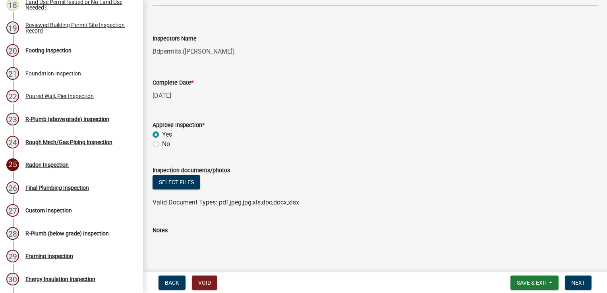
scroll to position [170, 0]
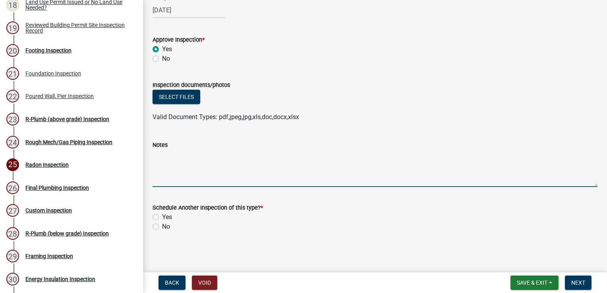
click at [170, 164] on textarea "Notes" at bounding box center [375, 168] width 445 height 37
click at [162, 228] on label "No" at bounding box center [166, 227] width 8 height 10
click at [162, 227] on input "No" at bounding box center [164, 224] width 5 height 5
radio input "true"
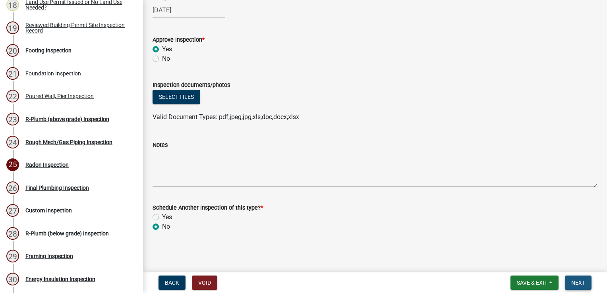
click at [575, 283] on span "Next" at bounding box center [578, 283] width 14 height 6
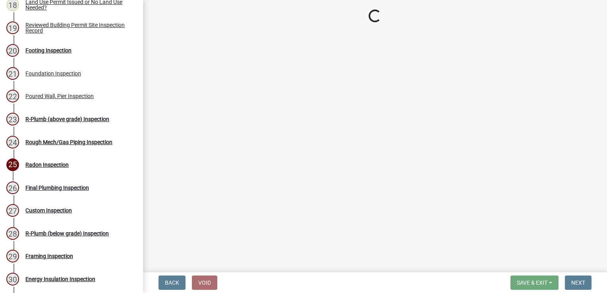
select select "17bfa135-5610-45df-8ce7-87530b7d86d4"
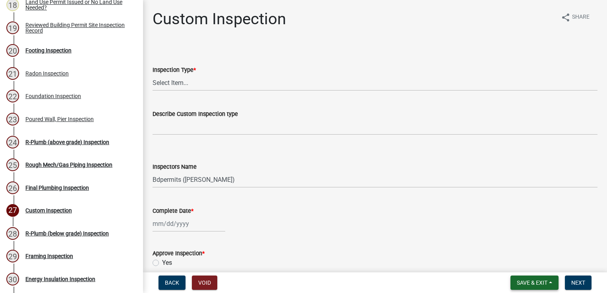
click at [517, 278] on button "Save & Exit" at bounding box center [535, 283] width 48 height 14
click at [523, 265] on button "Save & Exit" at bounding box center [527, 262] width 64 height 19
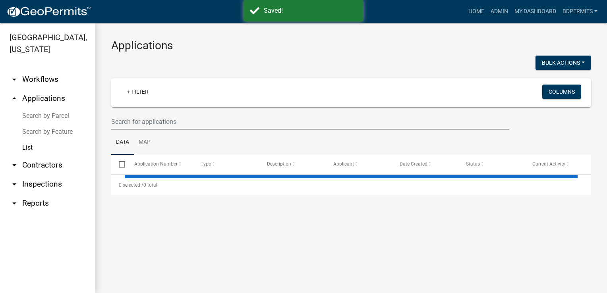
select select "3: 100"
